Goal: Task Accomplishment & Management: Use online tool/utility

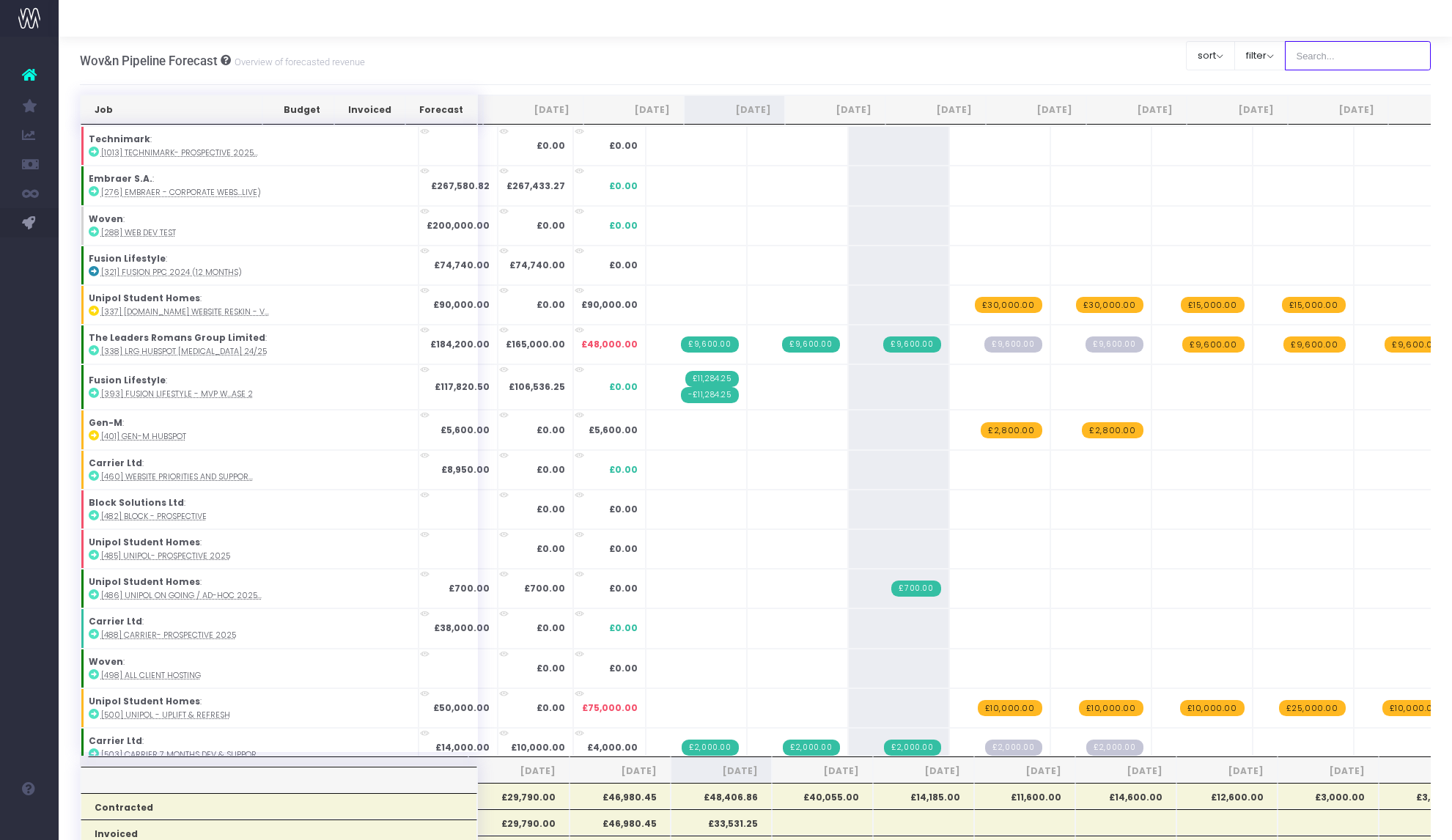
click at [1308, 51] on input "text" at bounding box center [1358, 55] width 146 height 29
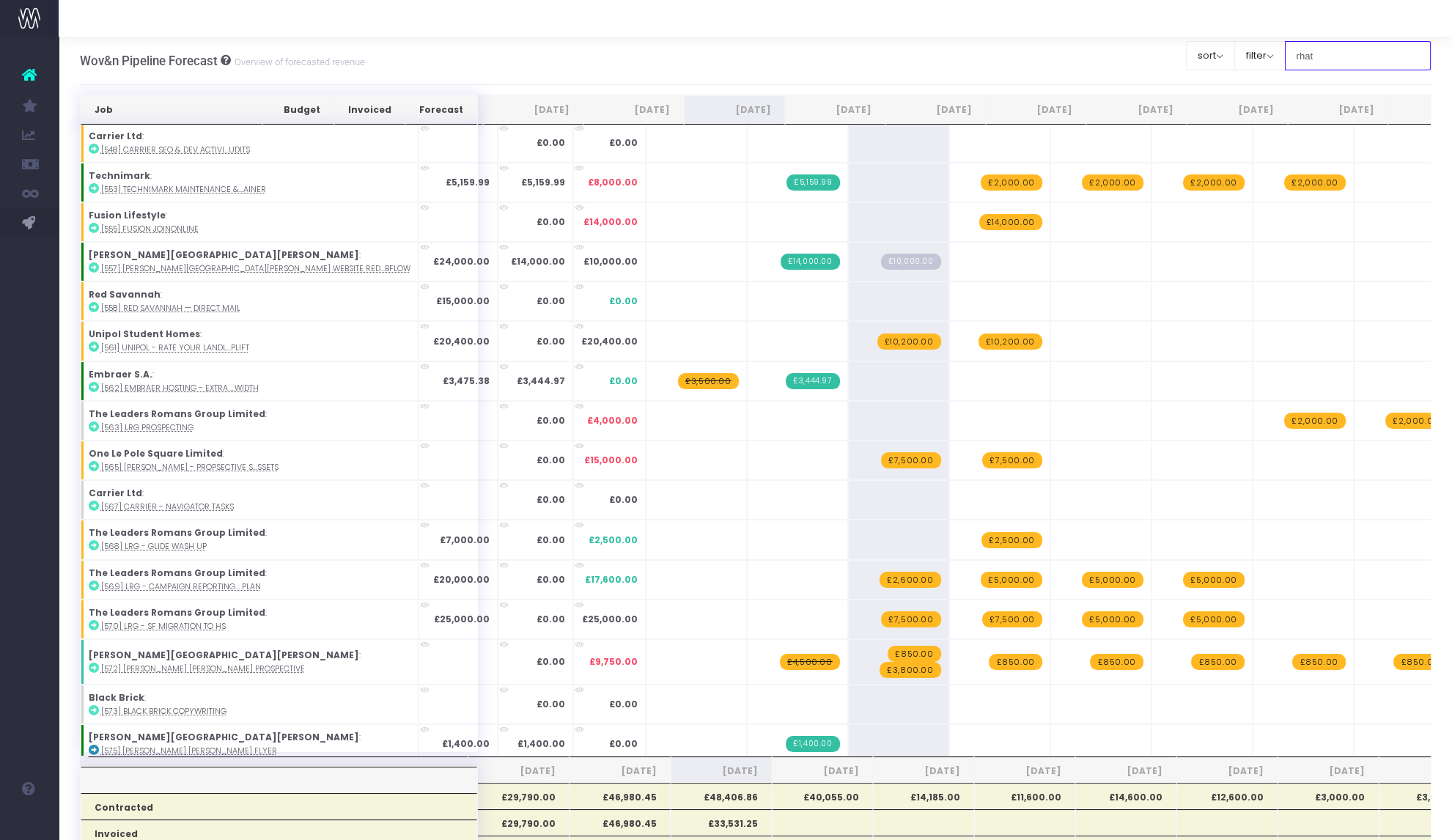
type input "rhat"
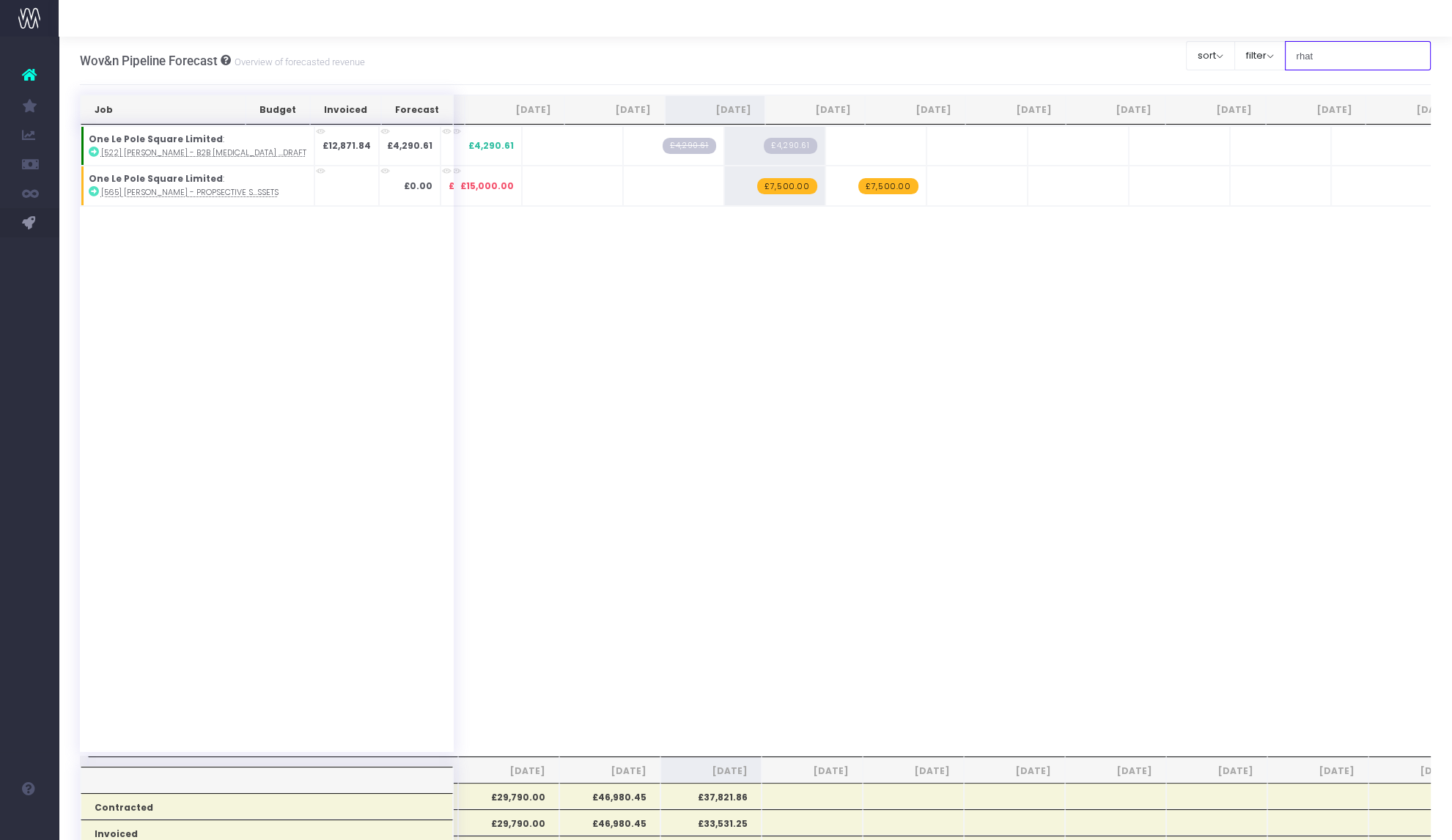
scroll to position [0, 0]
click at [757, 182] on span "£7,500.00" at bounding box center [786, 186] width 59 height 16
click at [0, 0] on span "+" at bounding box center [0, 0] width 0 height 0
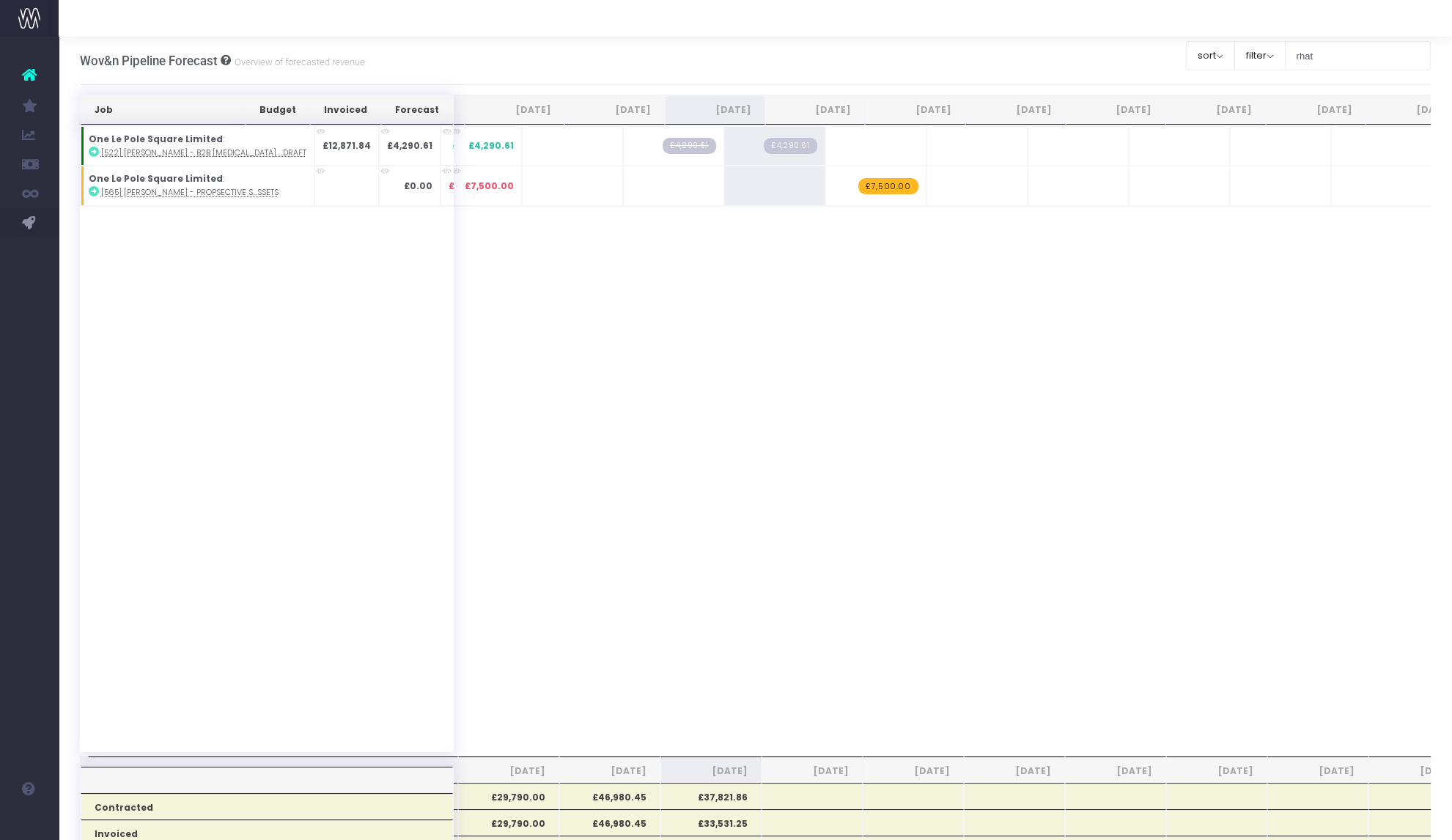
click at [0, 0] on span "+" at bounding box center [0, 0] width 0 height 0
type input "10000"
click at [858, 175] on span "£7,500.00" at bounding box center [887, 180] width 59 height 16
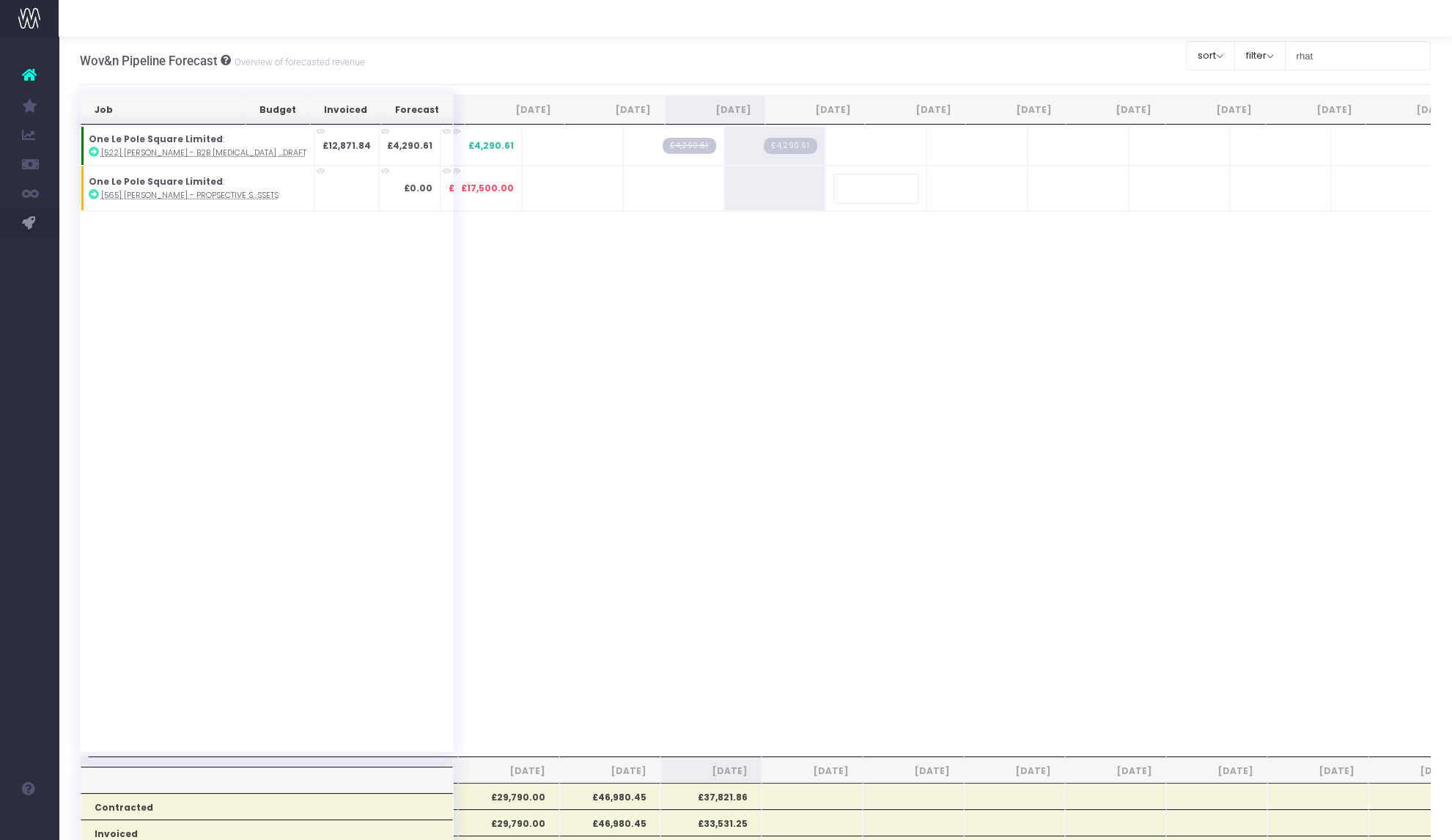
click at [0, 0] on span "+" at bounding box center [0, 0] width 0 height 0
type input "10000"
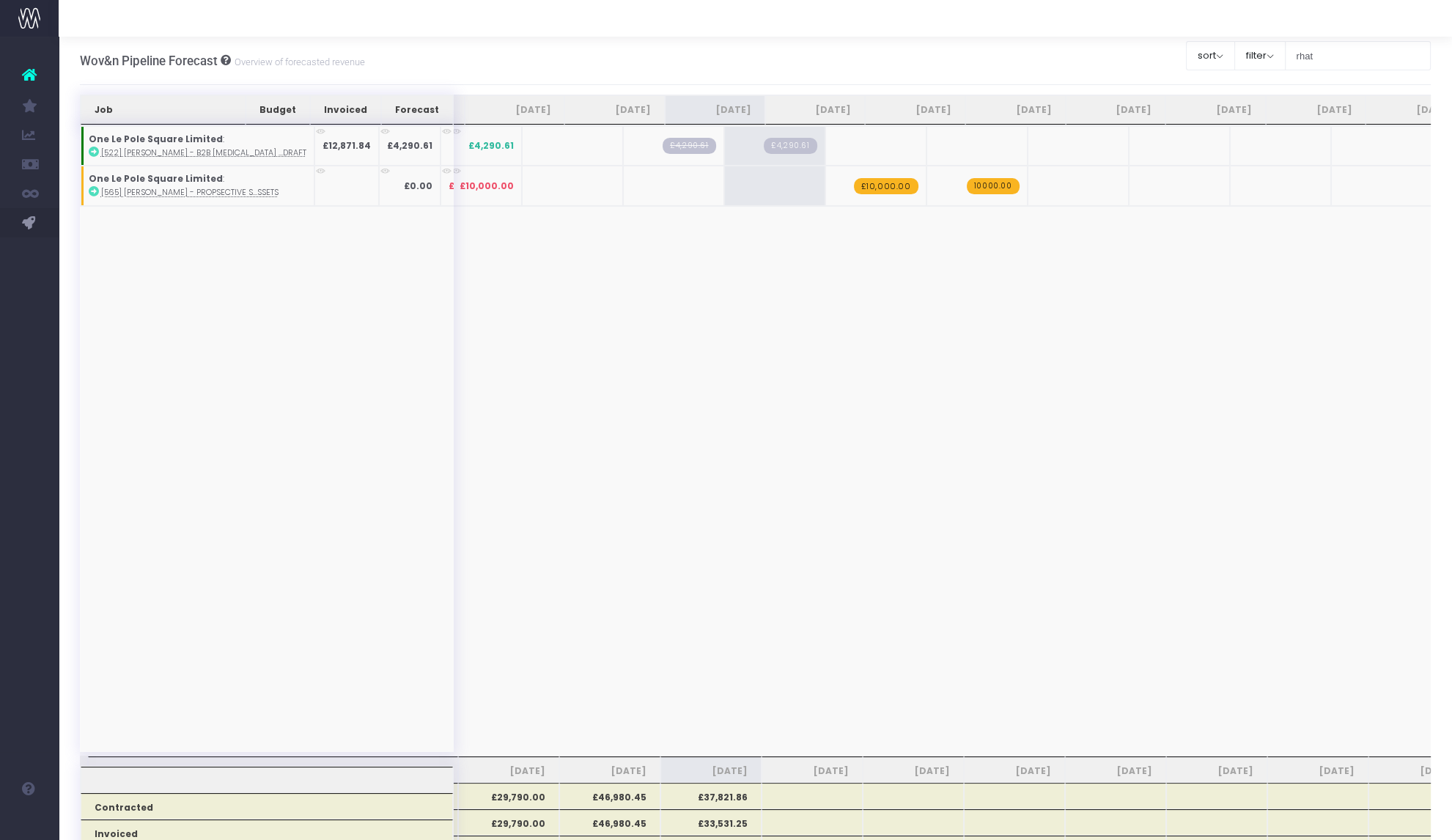
click at [0, 0] on span "+" at bounding box center [0, 0] width 0 height 0
type input "10000"
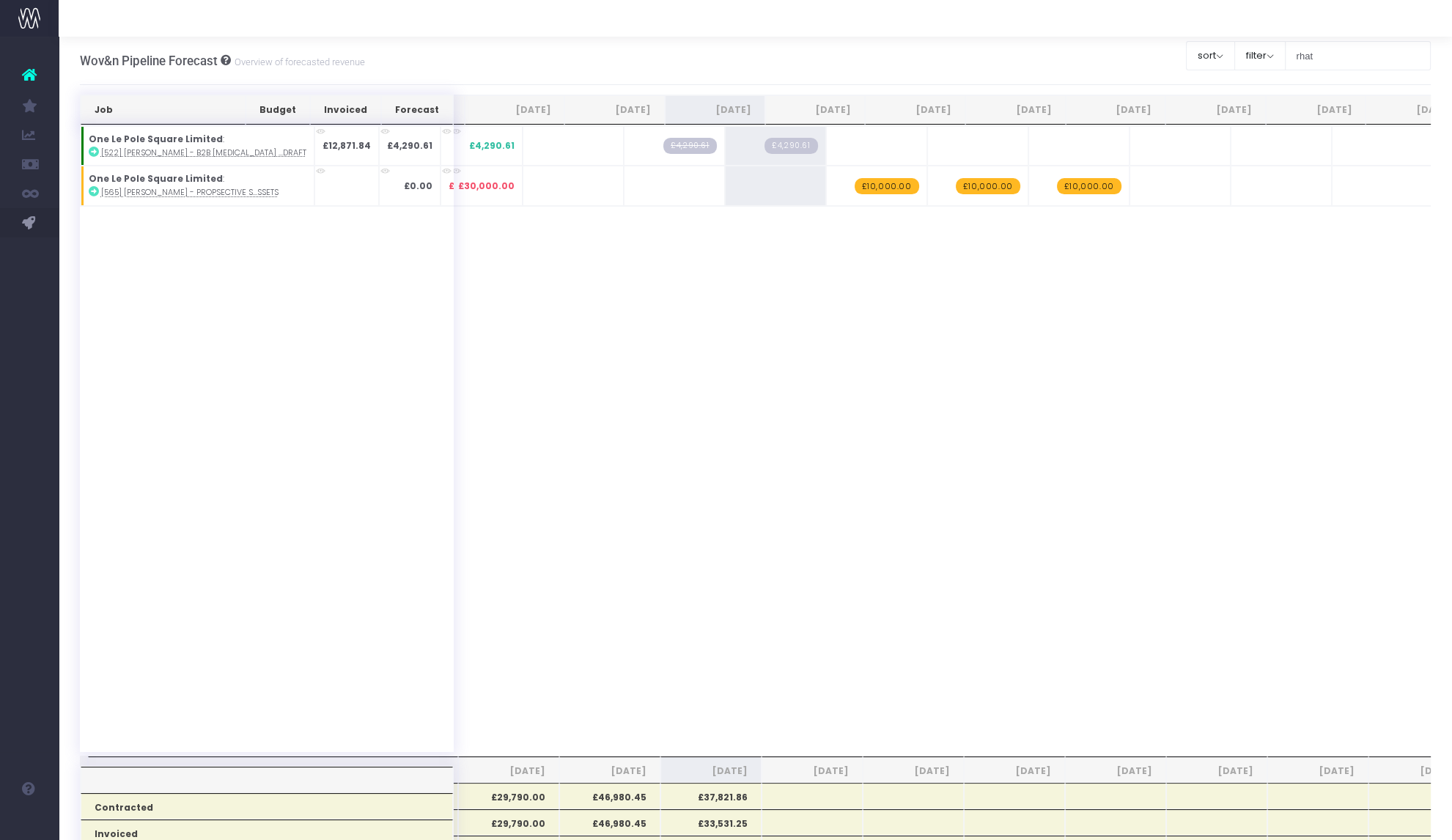
click at [0, 0] on span "+" at bounding box center [0, 0] width 0 height 0
type input "10000"
click at [0, 0] on span "+" at bounding box center [0, 0] width 0 height 0
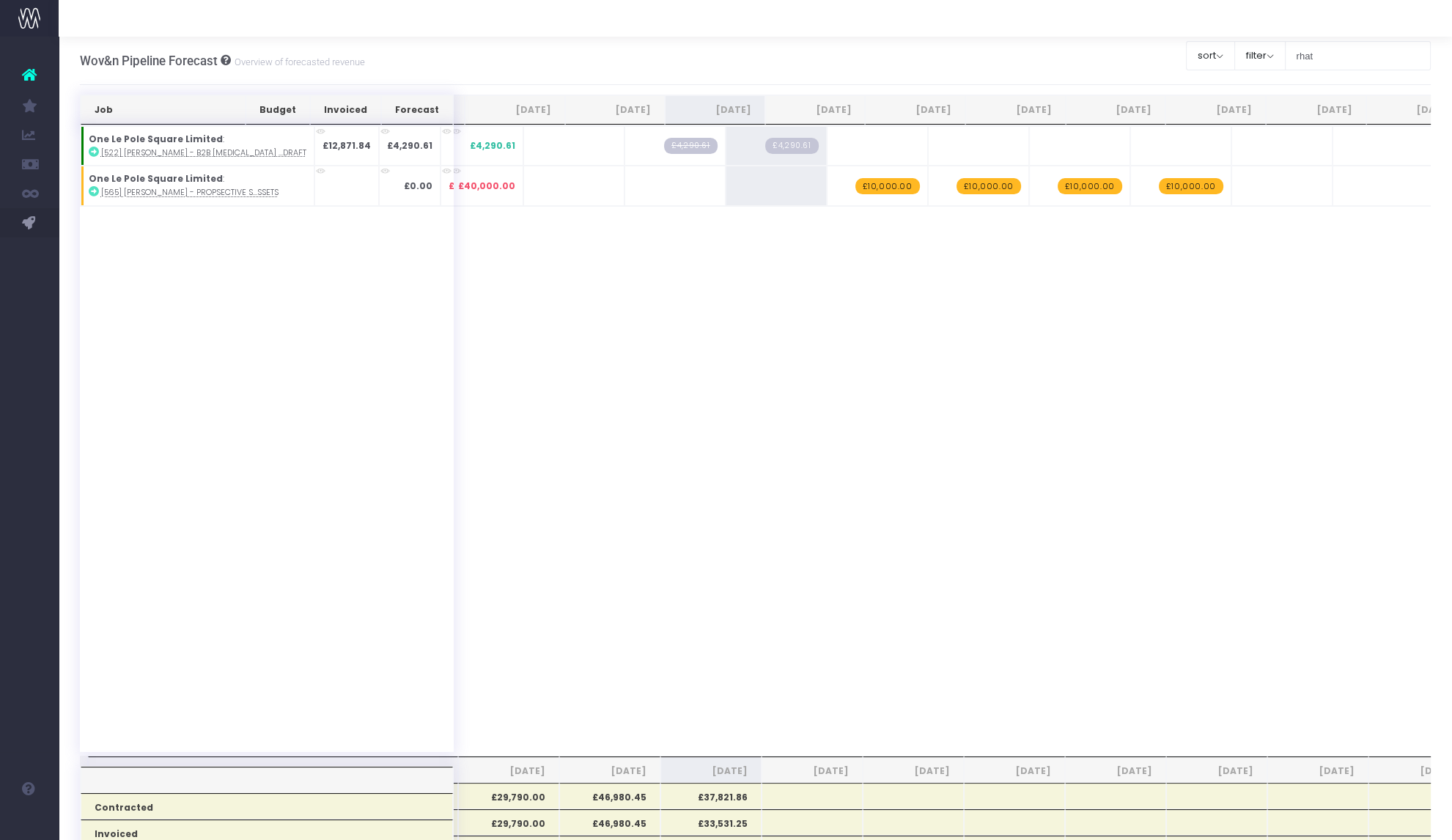
click at [0, 0] on span "+" at bounding box center [0, 0] width 0 height 0
type input "10000"
click at [0, 0] on span "+" at bounding box center [0, 0] width 0 height 0
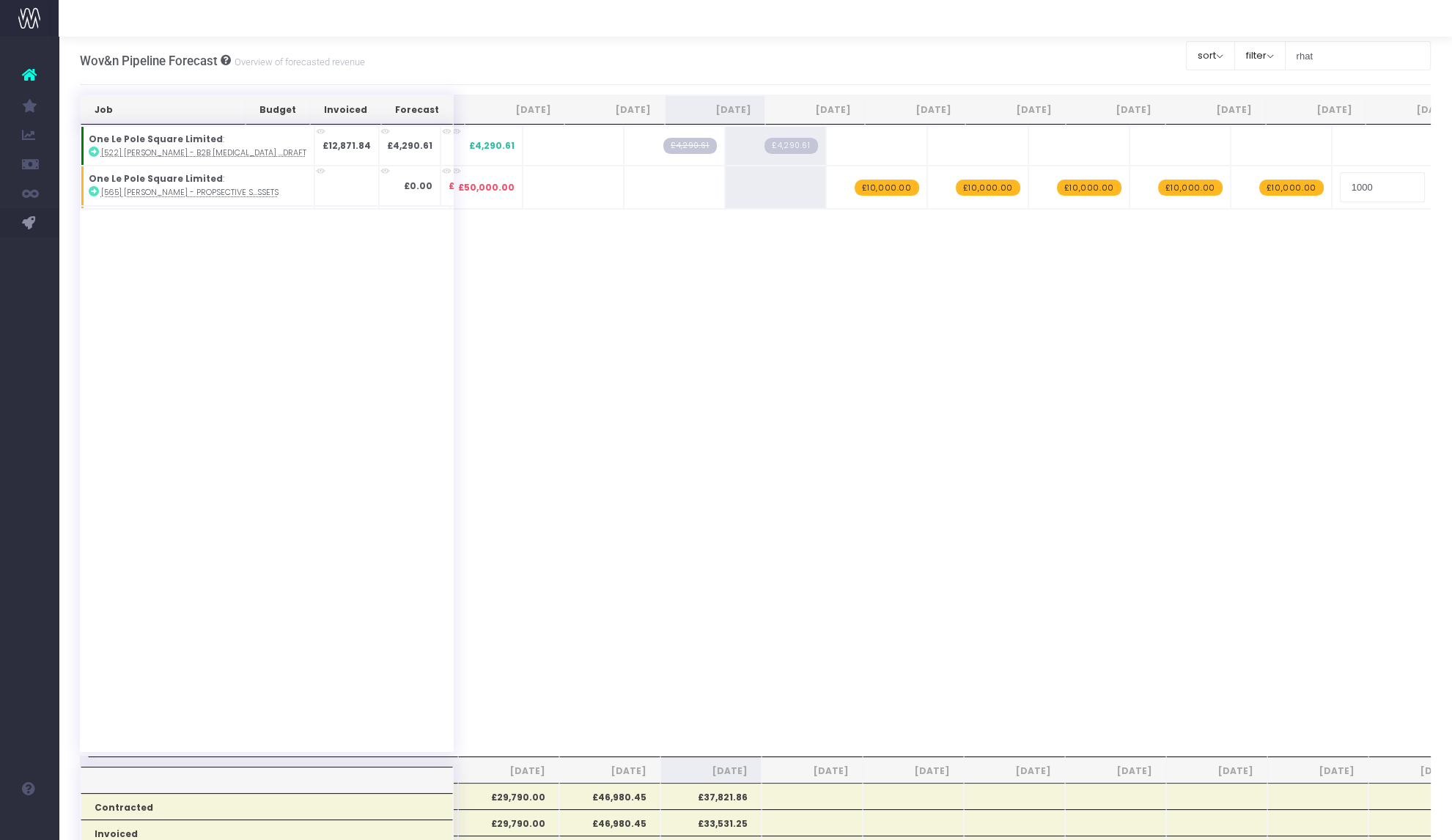
type input "10000"
click at [764, 147] on span "£4,290.61" at bounding box center [791, 145] width 53 height 16
click at [764, 148] on span "£4,290.61" at bounding box center [791, 145] width 53 height 16
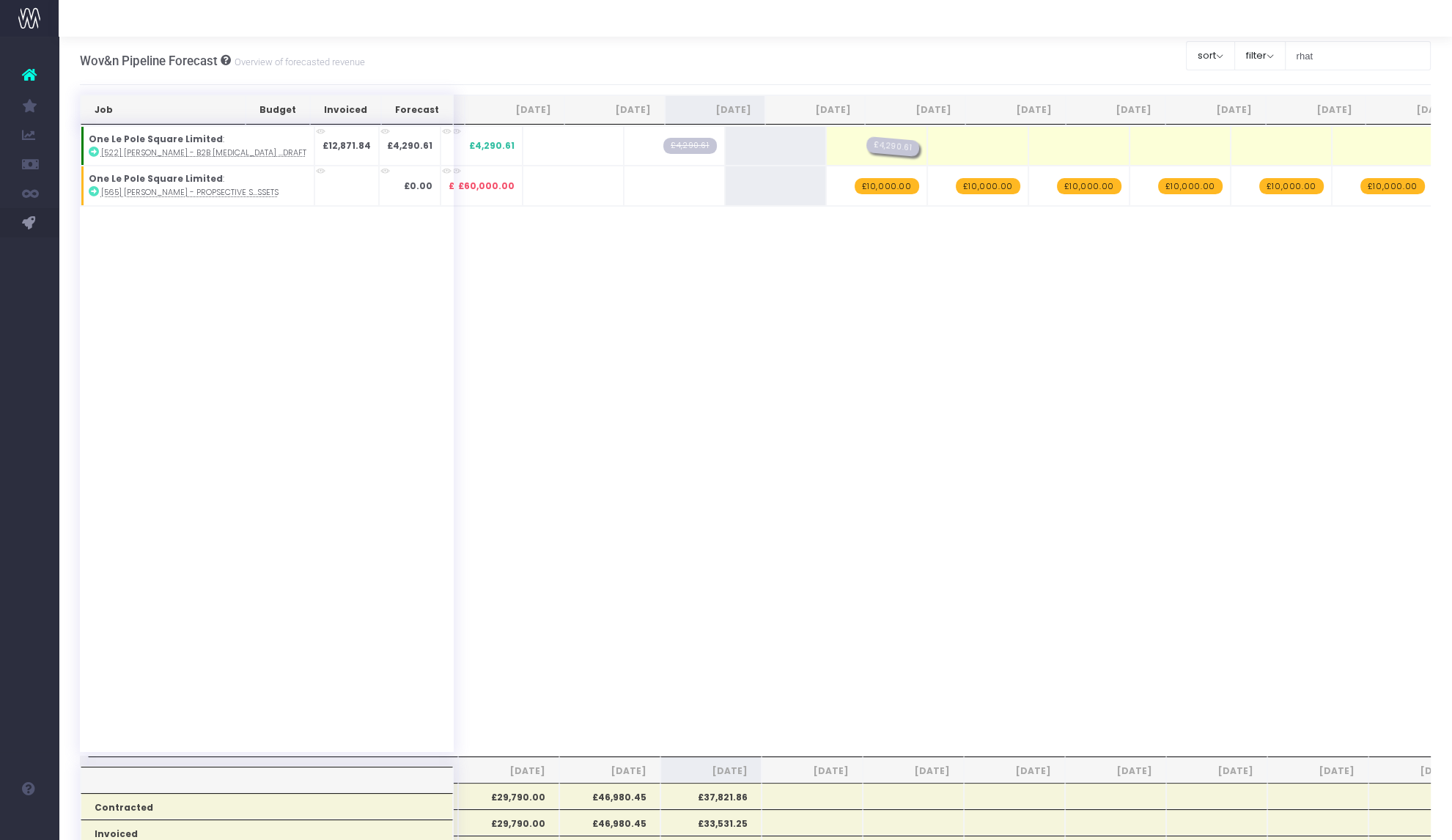
drag, startPoint x: 725, startPoint y: 148, endPoint x: 805, endPoint y: 144, distance: 80.1
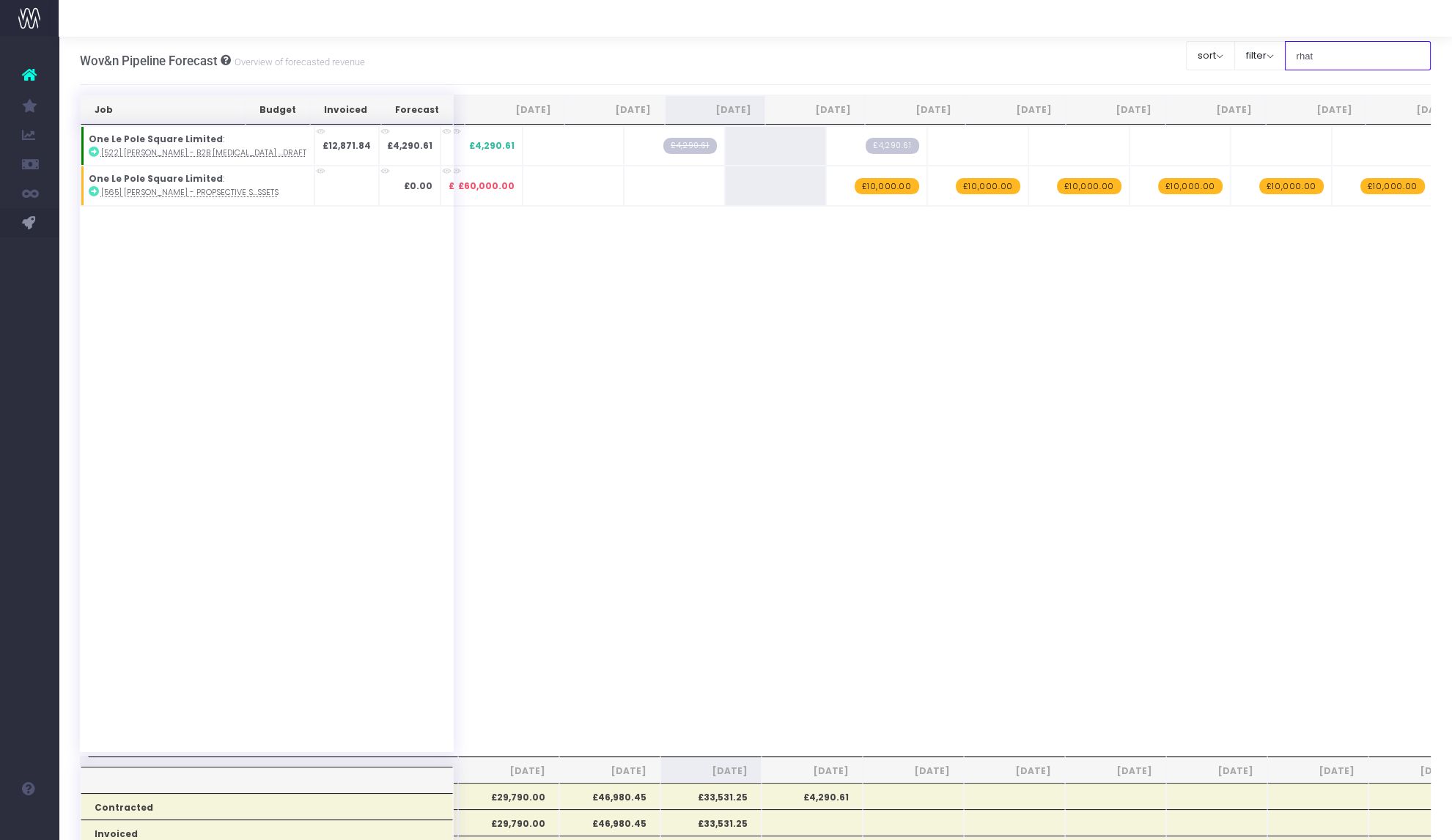
click at [1304, 54] on input "rhat" at bounding box center [1358, 55] width 146 height 29
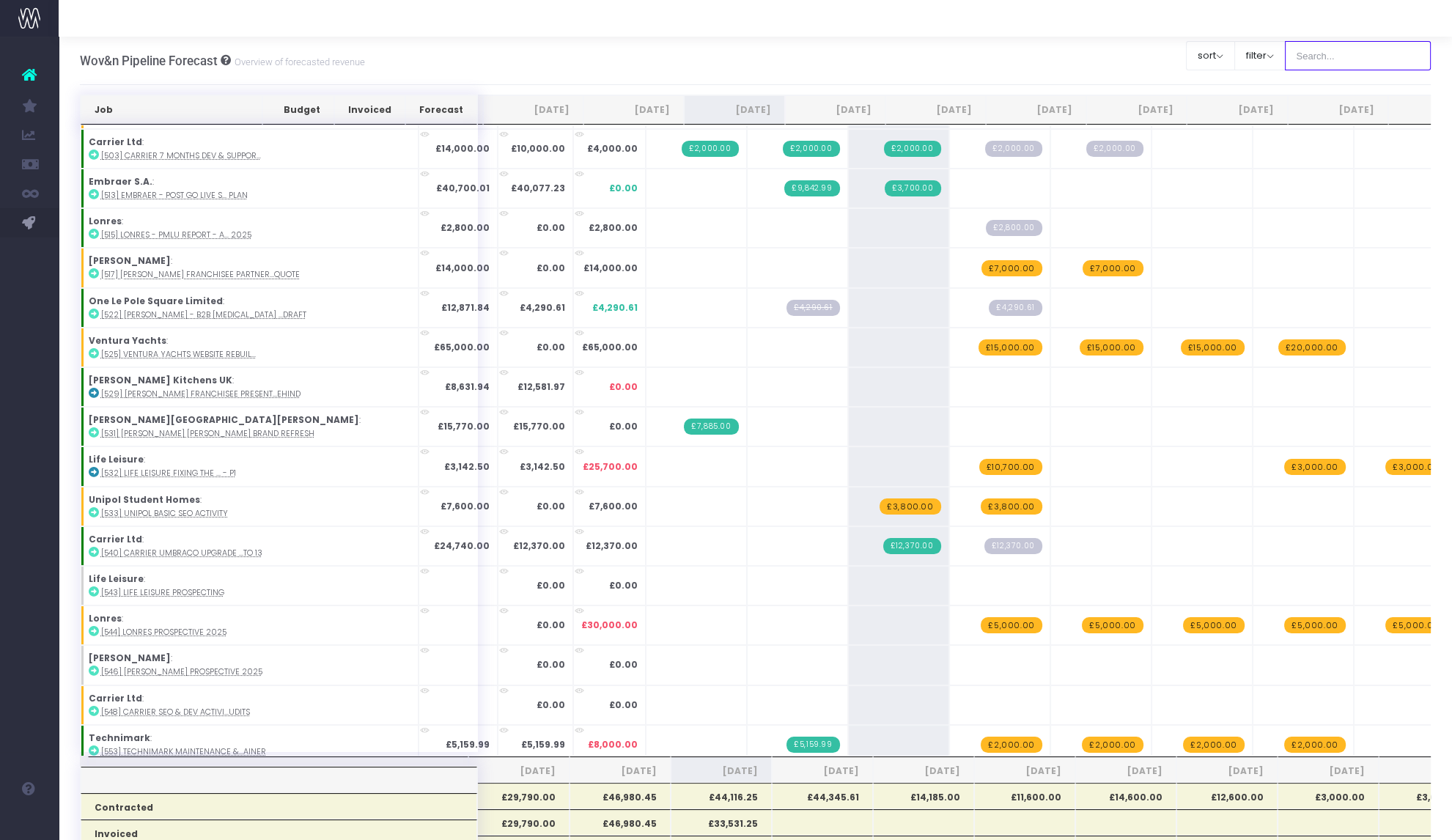
scroll to position [655, 0]
